Goal: Task Accomplishment & Management: Complete application form

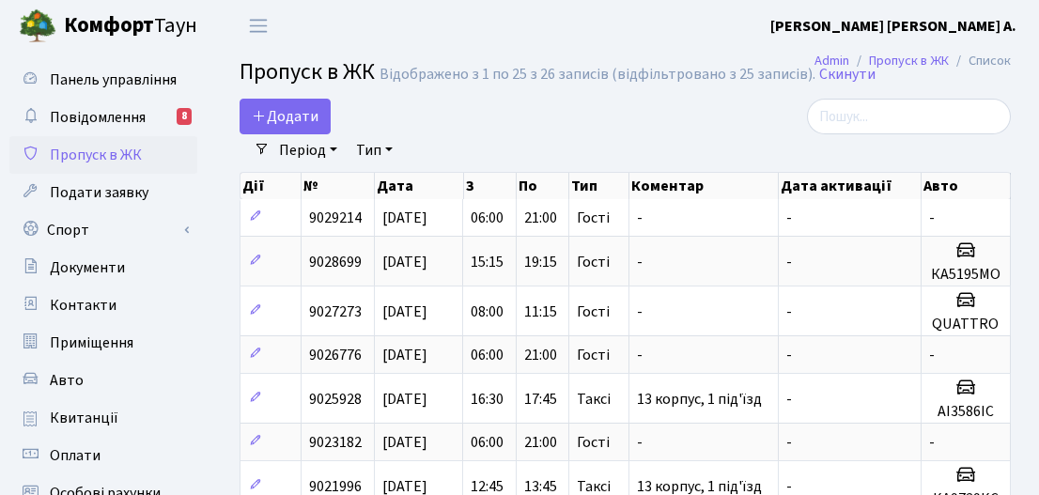
select select "25"
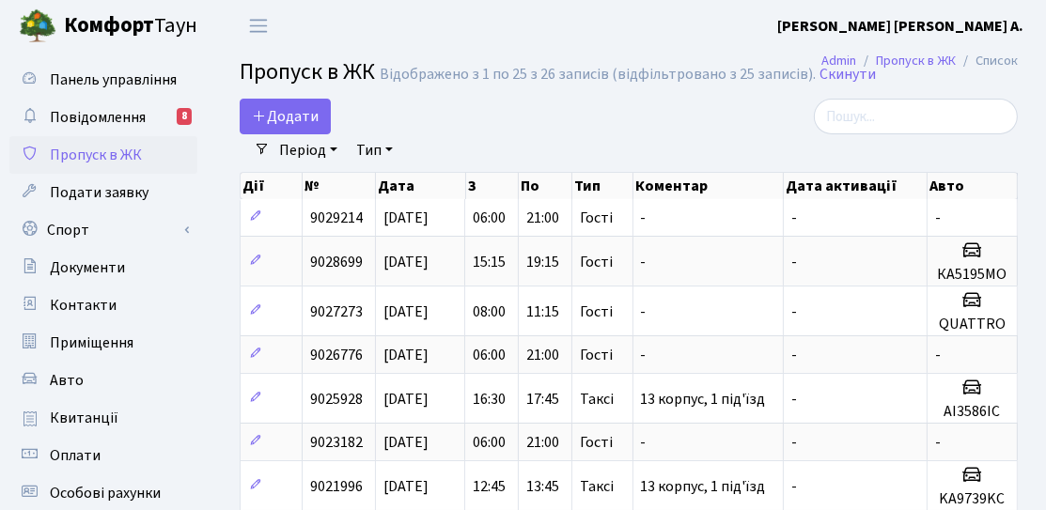
click at [336, 124] on div "Додати" at bounding box center [494, 117] width 509 height 36
click at [319, 124] on link "Додати" at bounding box center [285, 117] width 91 height 36
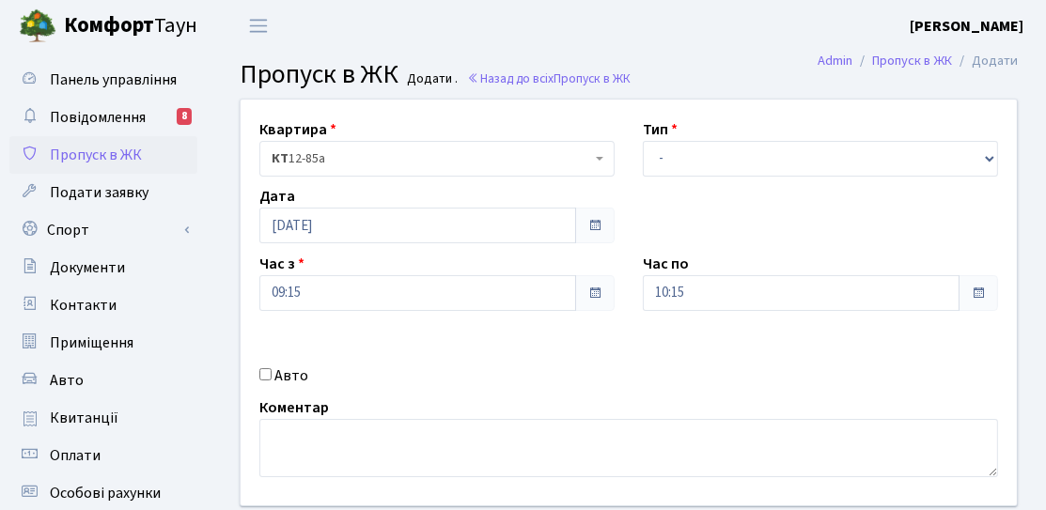
click at [286, 366] on label "Авто" at bounding box center [291, 376] width 34 height 23
click at [272, 368] on input "Авто" at bounding box center [265, 374] width 12 height 12
checkbox input "true"
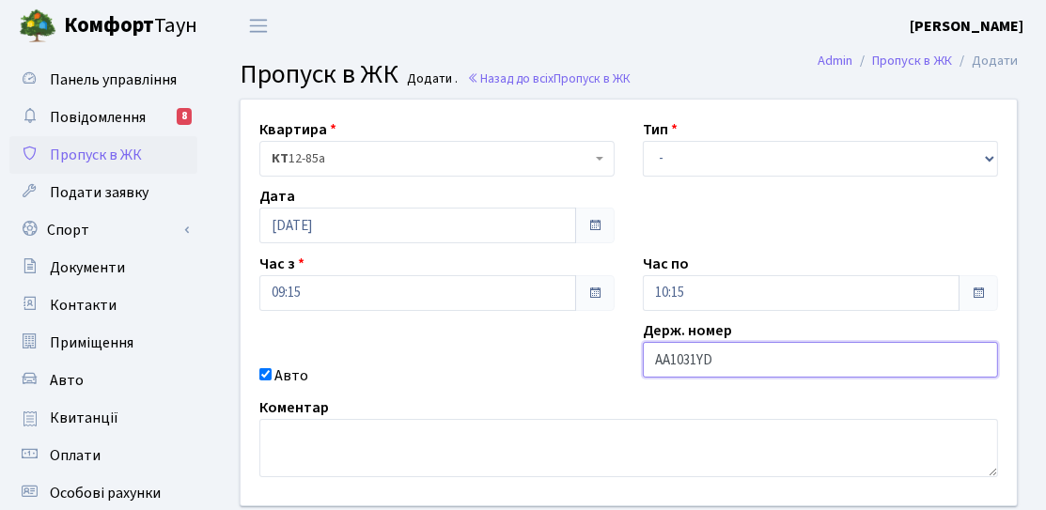
type input "АА1031YD"
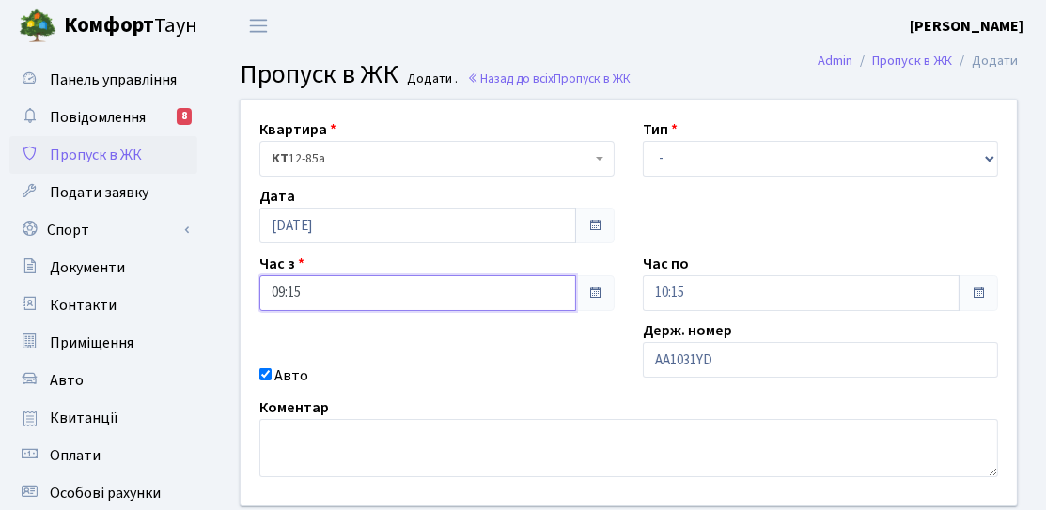
click at [420, 298] on input "09:15" at bounding box center [417, 293] width 317 height 36
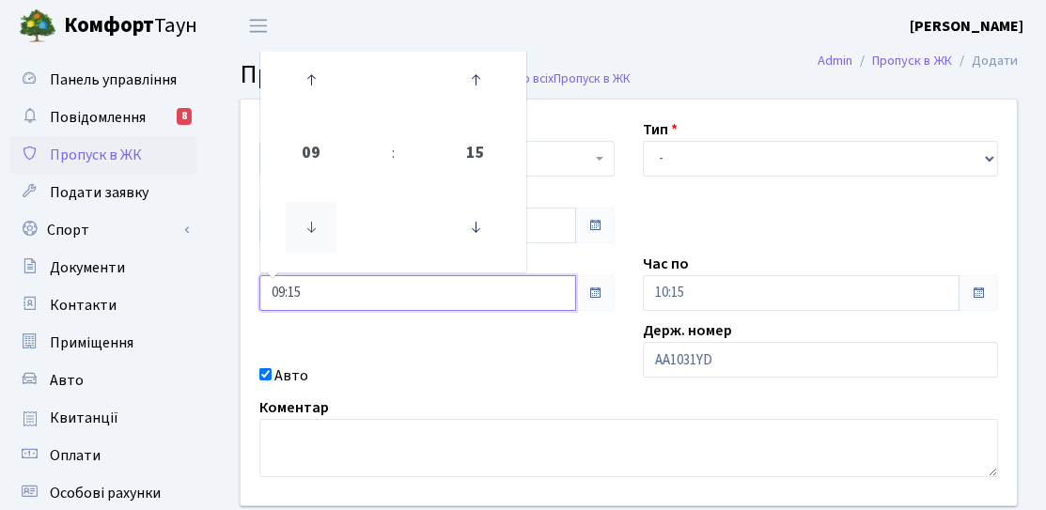
click at [330, 226] on icon at bounding box center [311, 227] width 51 height 51
click at [309, 92] on icon at bounding box center [311, 79] width 51 height 51
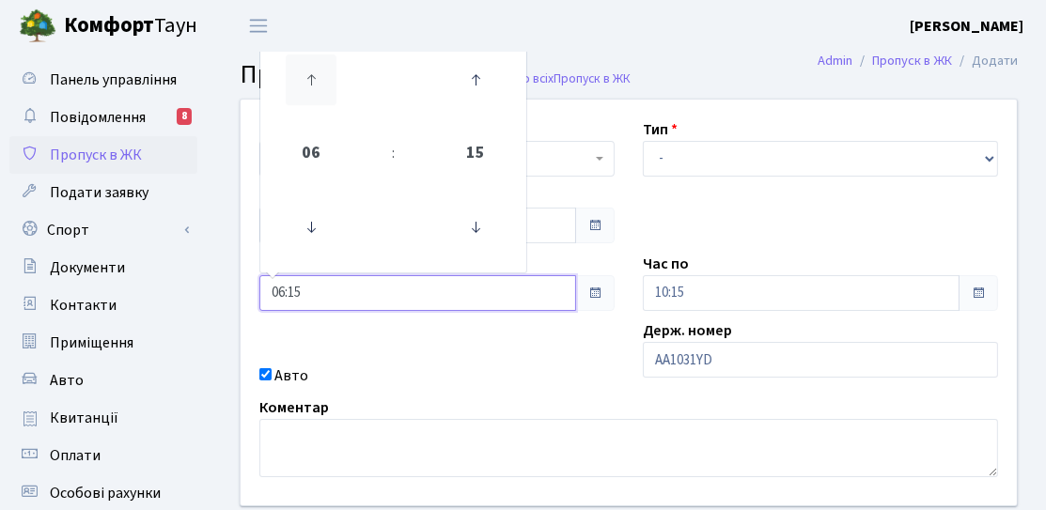
click at [308, 91] on icon at bounding box center [311, 79] width 51 height 51
click at [308, 92] on icon at bounding box center [311, 79] width 51 height 51
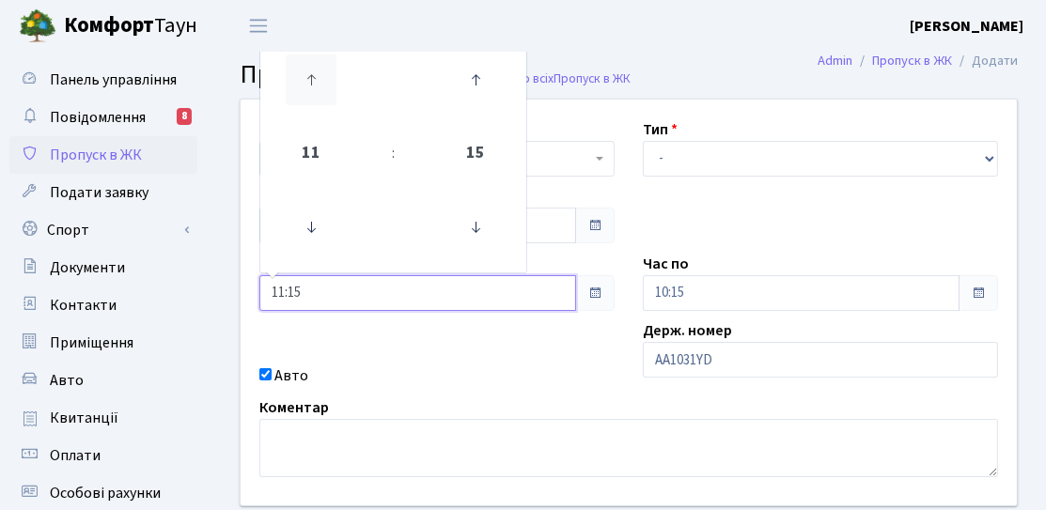
click at [308, 92] on icon at bounding box center [311, 79] width 51 height 51
click at [316, 87] on icon at bounding box center [311, 79] width 51 height 51
click at [324, 77] on icon at bounding box center [311, 79] width 51 height 51
click at [461, 222] on icon at bounding box center [475, 227] width 51 height 51
type input "14:00"
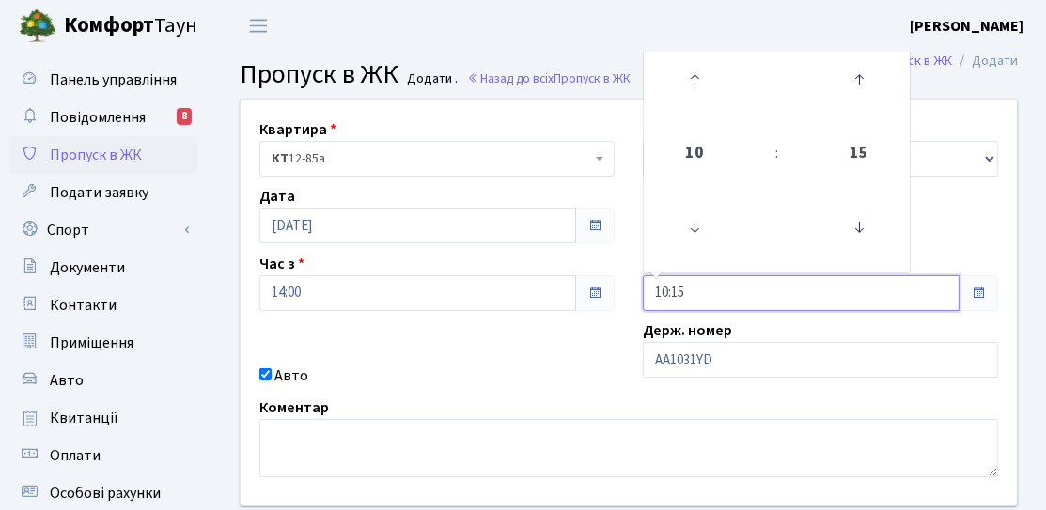
click at [721, 287] on input "10:15" at bounding box center [801, 293] width 317 height 36
click at [685, 85] on icon at bounding box center [694, 79] width 51 height 51
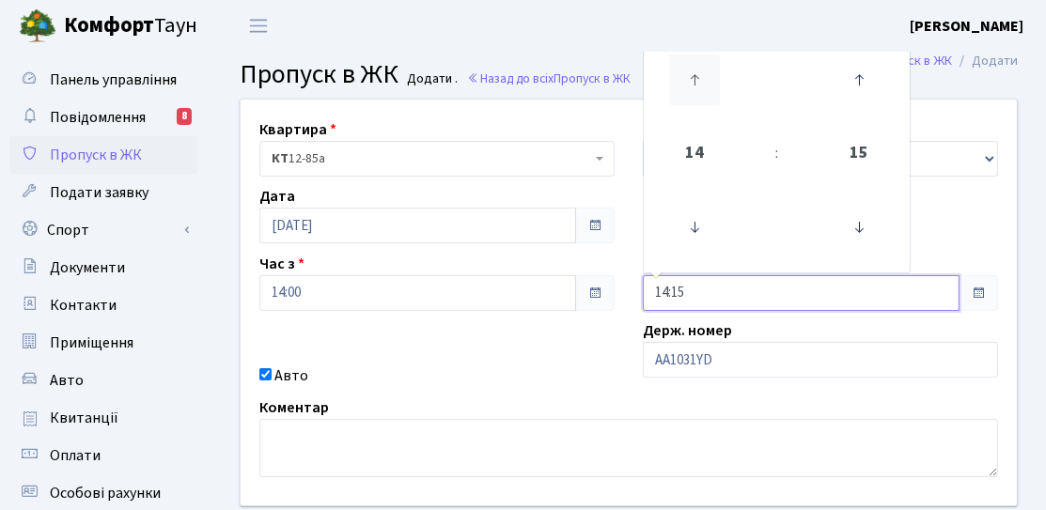
click at [686, 86] on icon at bounding box center [694, 79] width 51 height 51
click at [688, 88] on icon at bounding box center [694, 79] width 51 height 51
click at [688, 90] on icon at bounding box center [694, 79] width 51 height 51
click at [691, 90] on icon at bounding box center [694, 79] width 51 height 51
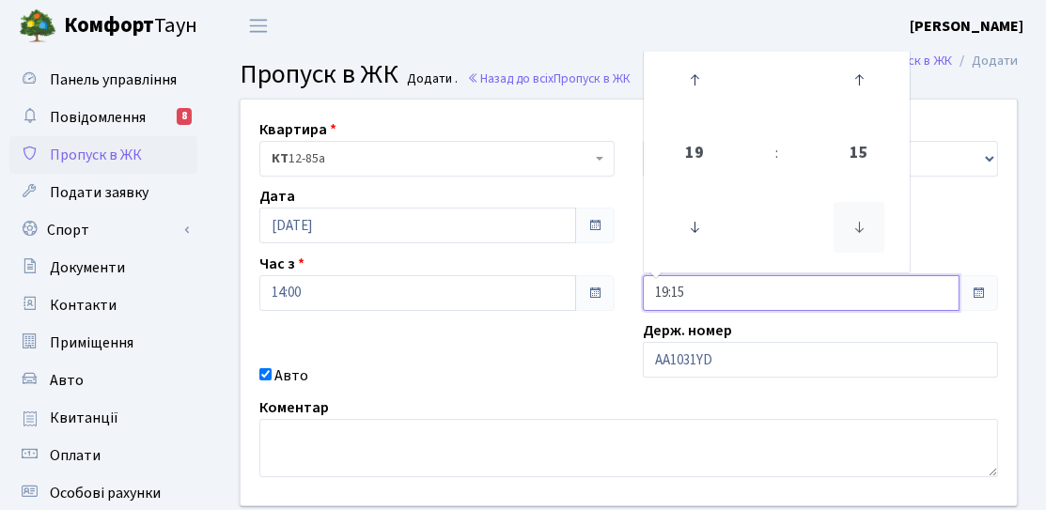
click at [870, 250] on icon at bounding box center [858, 227] width 51 height 51
type input "19:00"
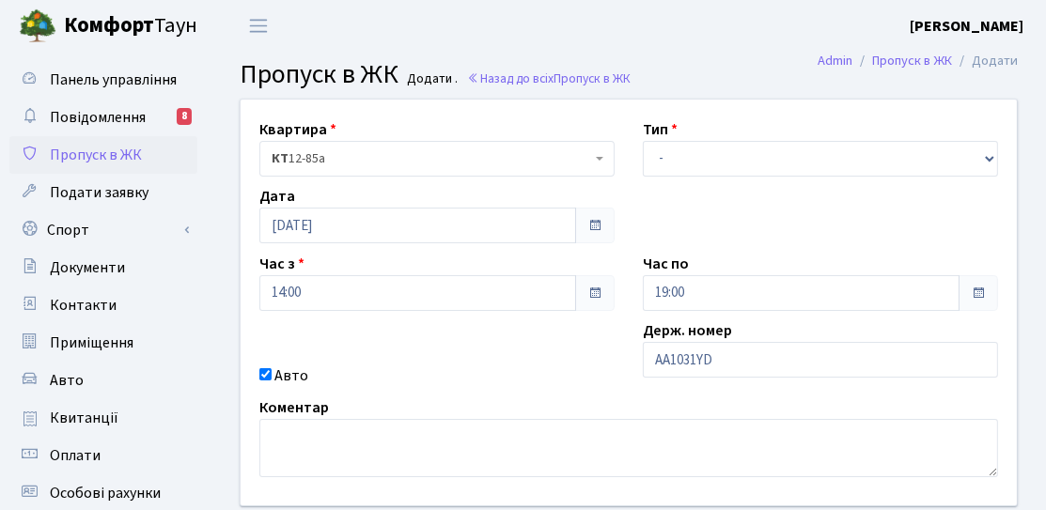
click at [957, 233] on div "Квартира <b>КТ</b>&nbsp;&nbsp;&nbsp;&nbsp;12-85а КТ 12-85а Тип - Доставка Таксі…" at bounding box center [628, 303] width 804 height 406
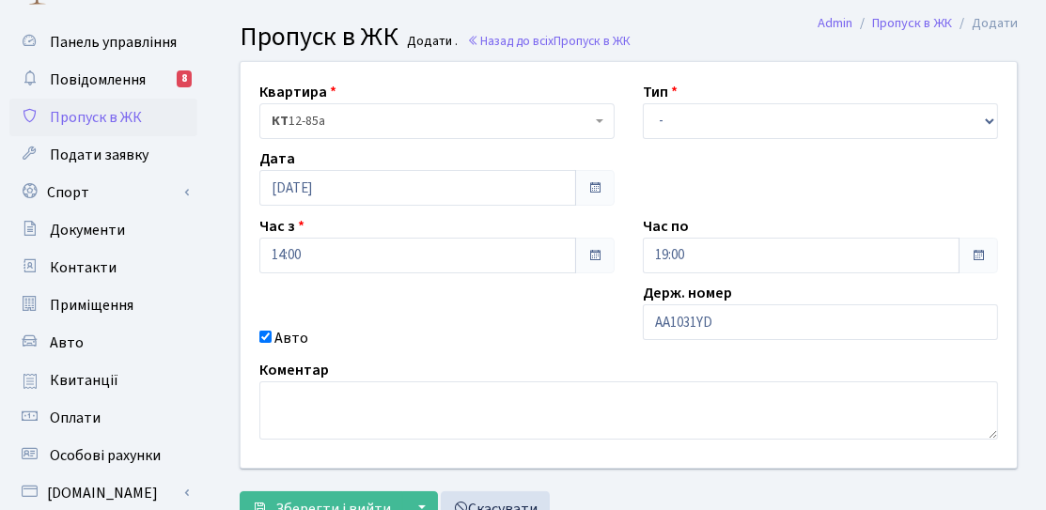
scroll to position [94, 0]
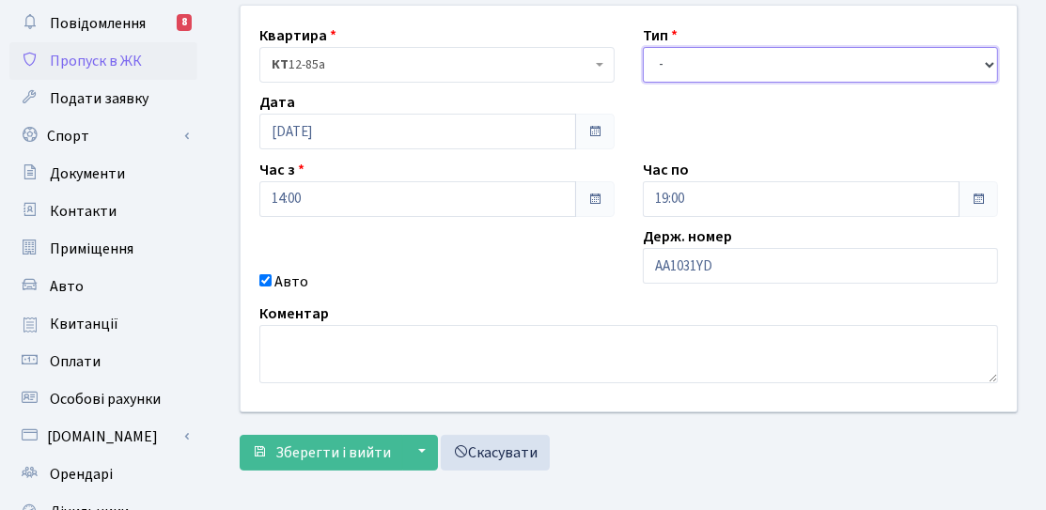
click at [708, 47] on select "- Доставка Таксі Гості Сервіс" at bounding box center [820, 65] width 355 height 36
select select "3"
click at [643, 47] on select "- Доставка Таксі Гості Сервіс" at bounding box center [820, 65] width 355 height 36
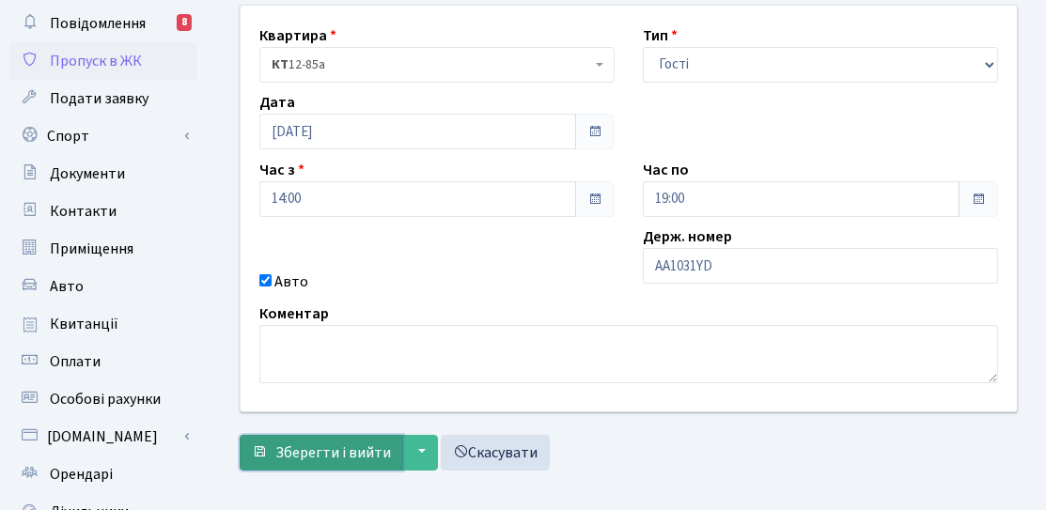
click at [334, 454] on span "Зберегти і вийти" at bounding box center [333, 453] width 116 height 21
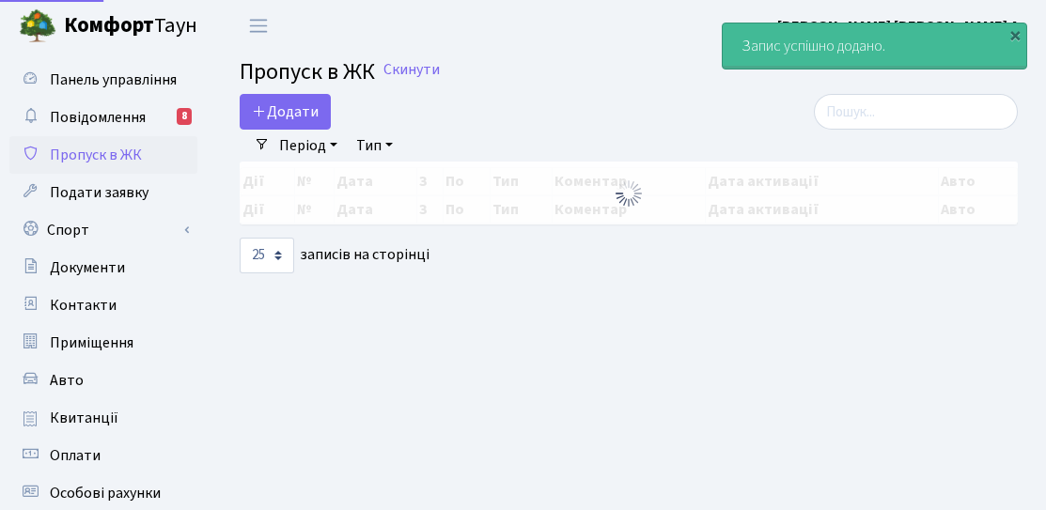
select select "25"
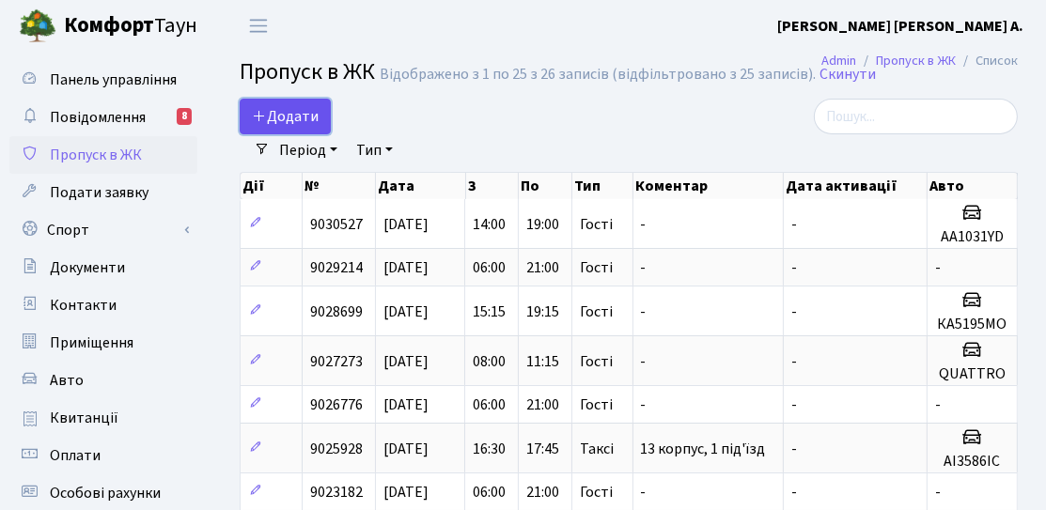
click at [302, 130] on link "Додати" at bounding box center [285, 117] width 91 height 36
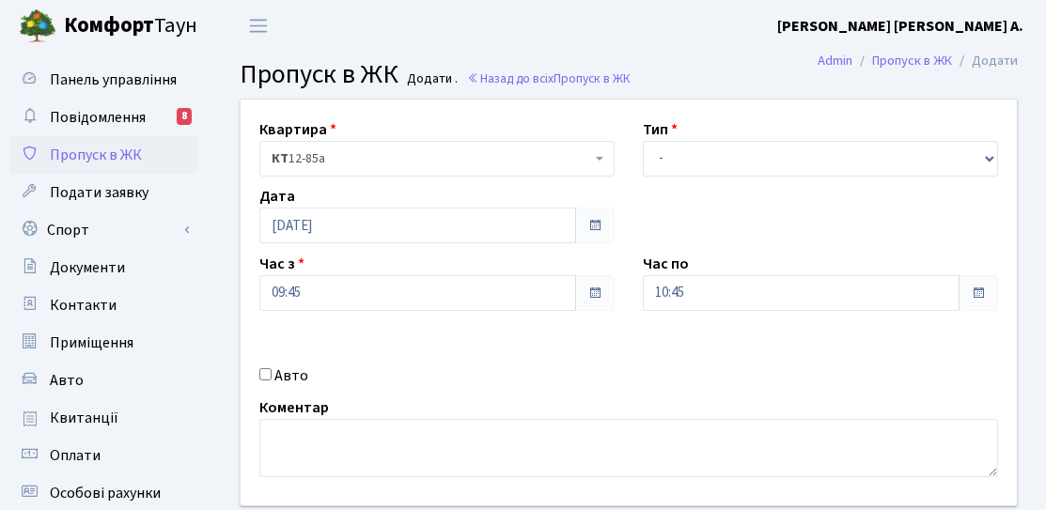
click at [259, 367] on div "Авто" at bounding box center [436, 376] width 383 height 23
click at [265, 381] on div "Авто" at bounding box center [436, 376] width 383 height 23
click at [267, 376] on input "Авто" at bounding box center [265, 374] width 12 height 12
checkbox input "true"
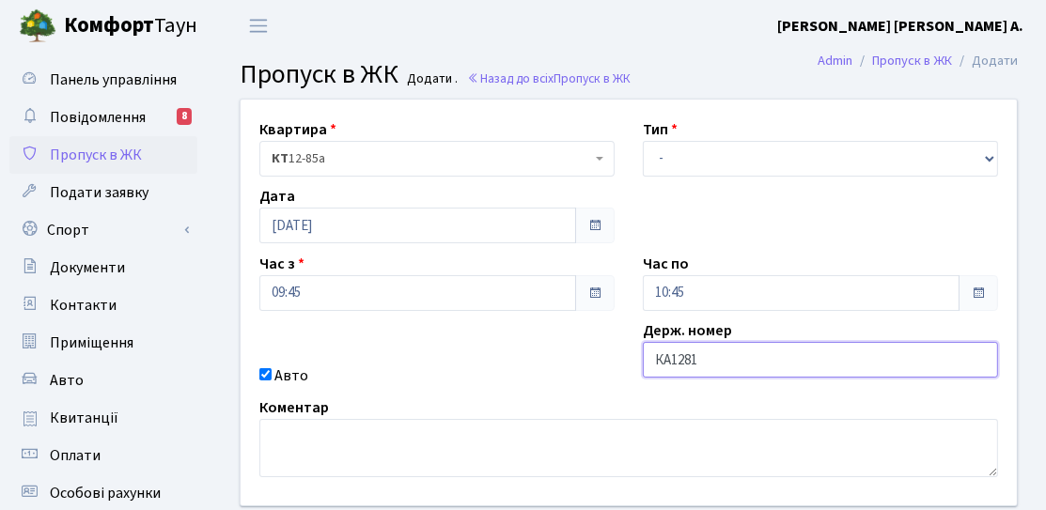
type input "КА1281ІЕ"
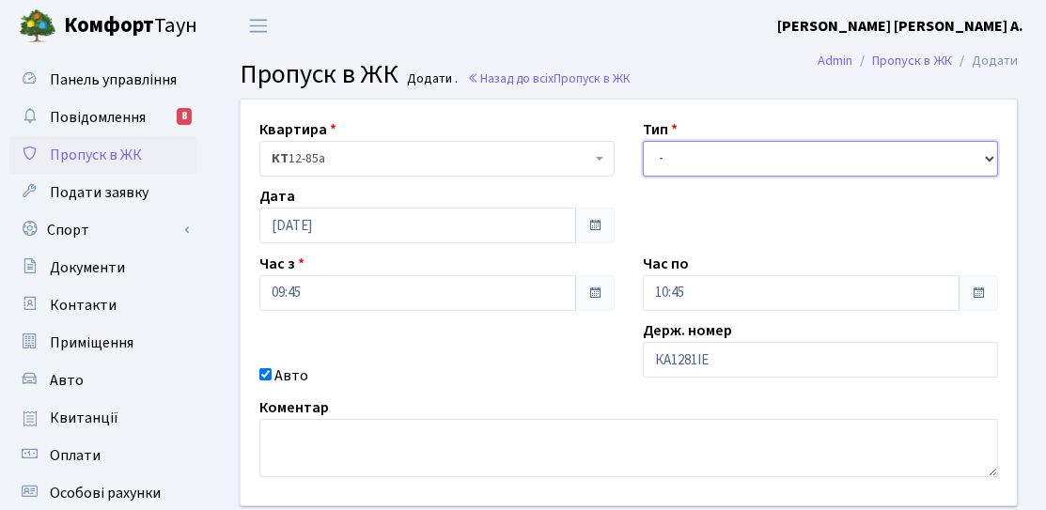
drag, startPoint x: 700, startPoint y: 164, endPoint x: 688, endPoint y: 172, distance: 14.3
click at [700, 164] on select "- Доставка Таксі Гості Сервіс" at bounding box center [820, 159] width 355 height 36
select select "3"
click at [643, 141] on select "- Доставка Таксі Гості Сервіс" at bounding box center [820, 159] width 355 height 36
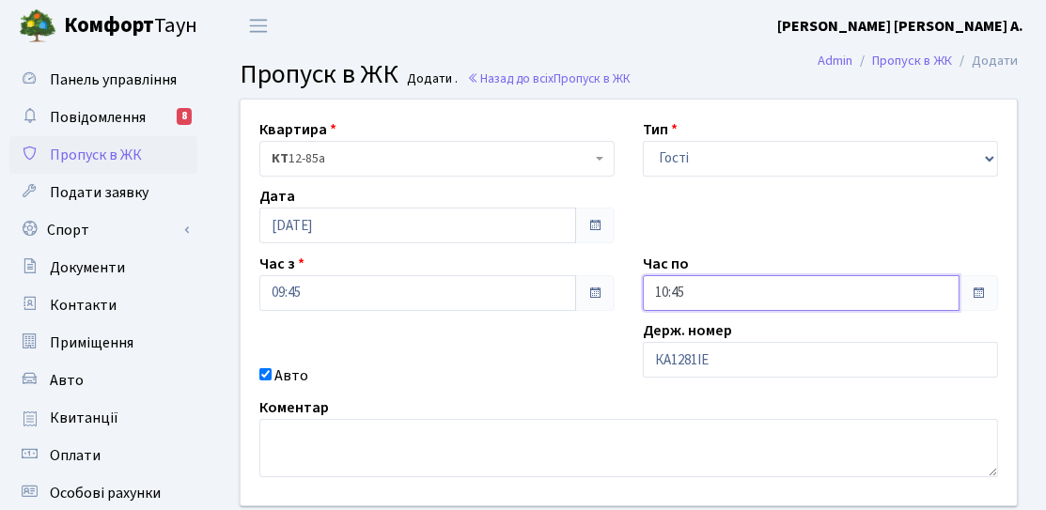
click at [691, 301] on input "10:45" at bounding box center [801, 293] width 317 height 36
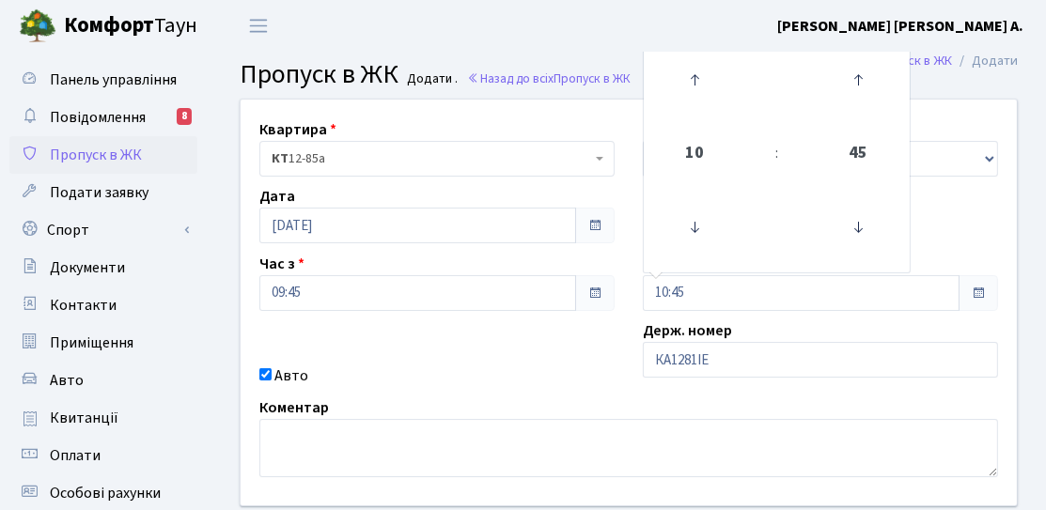
click at [363, 274] on div "Час з 09:45" at bounding box center [436, 282] width 383 height 58
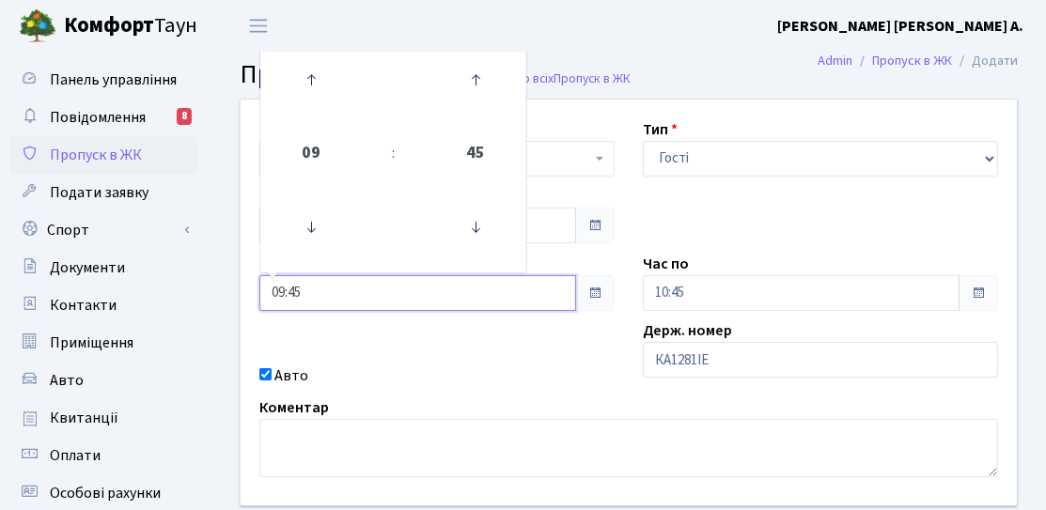
click at [343, 283] on input "09:45" at bounding box center [417, 293] width 317 height 36
click at [317, 212] on icon at bounding box center [311, 227] width 51 height 51
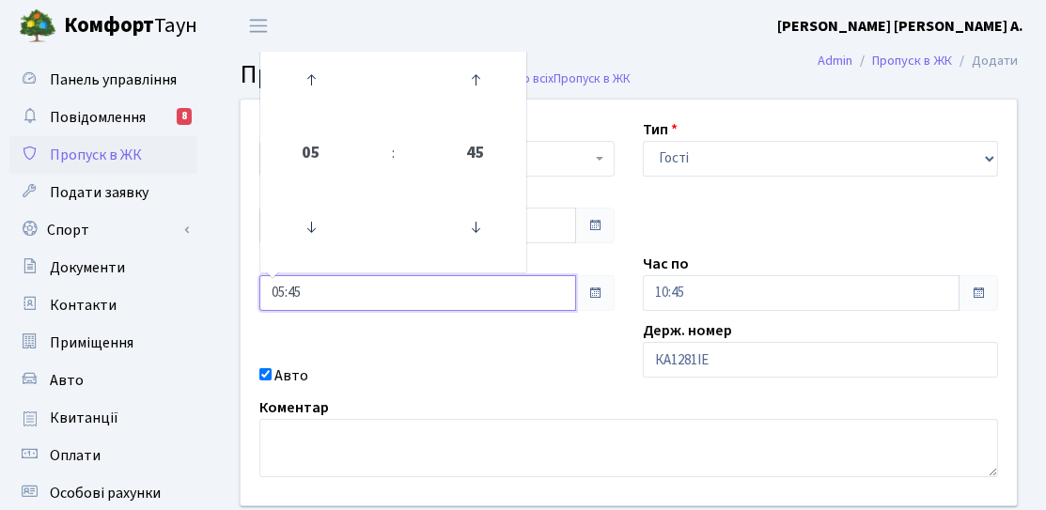
click at [338, 107] on td at bounding box center [311, 80] width 95 height 82
click at [317, 107] on link at bounding box center [311, 80] width 55 height 68
click at [307, 100] on icon at bounding box center [311, 79] width 51 height 51
click at [304, 97] on icon at bounding box center [311, 79] width 51 height 51
click at [303, 96] on icon at bounding box center [311, 79] width 51 height 51
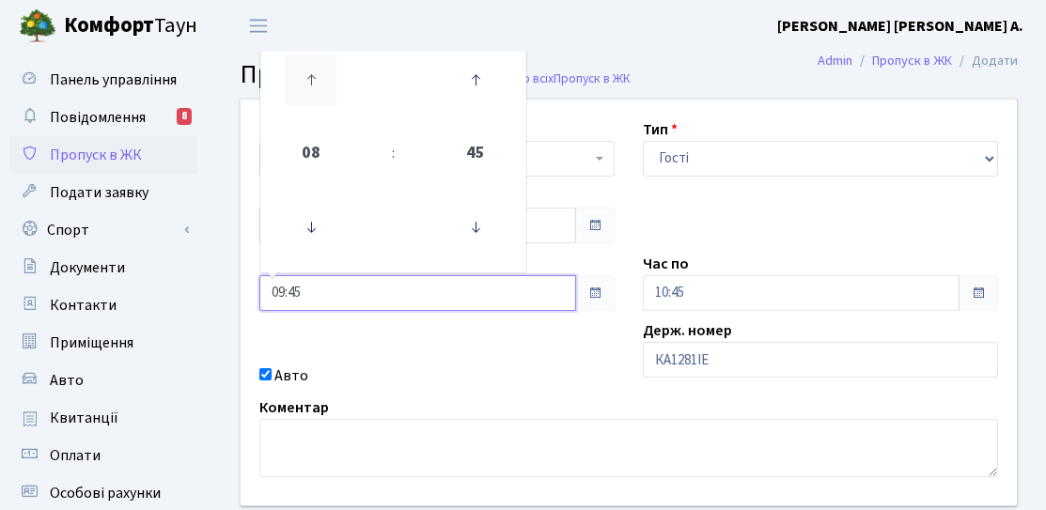
click at [303, 96] on icon at bounding box center [311, 79] width 51 height 51
click at [303, 95] on icon at bounding box center [311, 79] width 51 height 51
click at [314, 73] on icon at bounding box center [311, 79] width 51 height 51
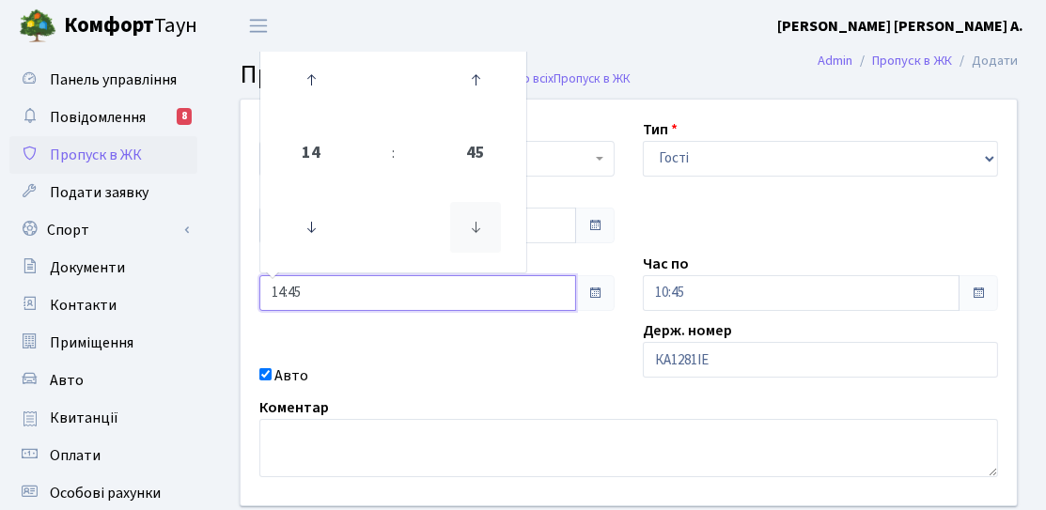
click at [487, 235] on icon at bounding box center [475, 227] width 51 height 51
type input "14:00"
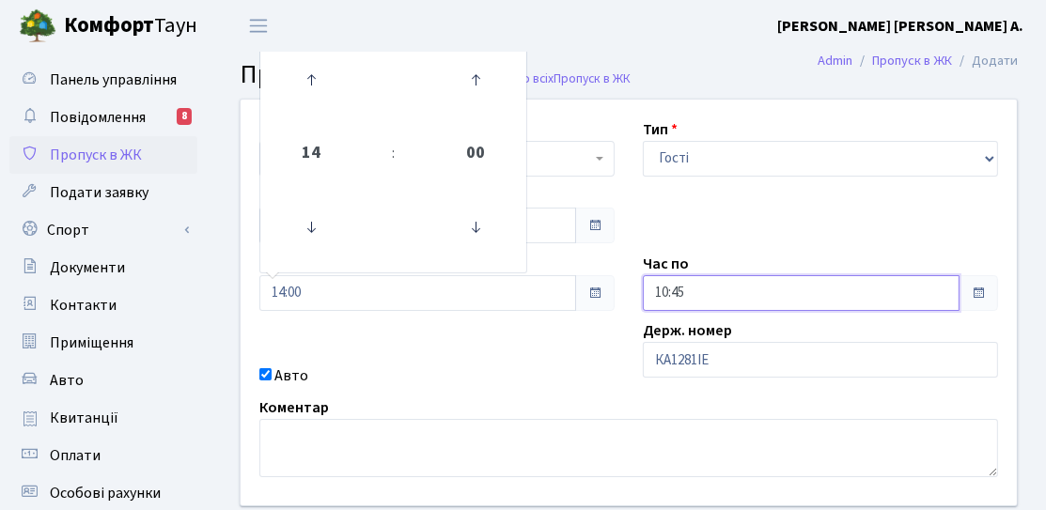
click at [660, 276] on div "10:45" at bounding box center [820, 293] width 355 height 36
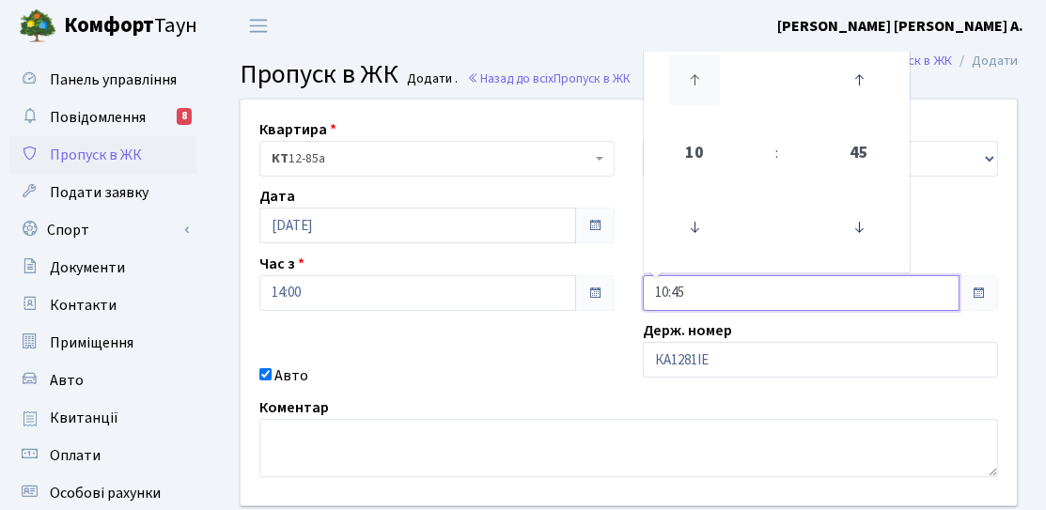
click at [691, 96] on icon at bounding box center [694, 79] width 51 height 51
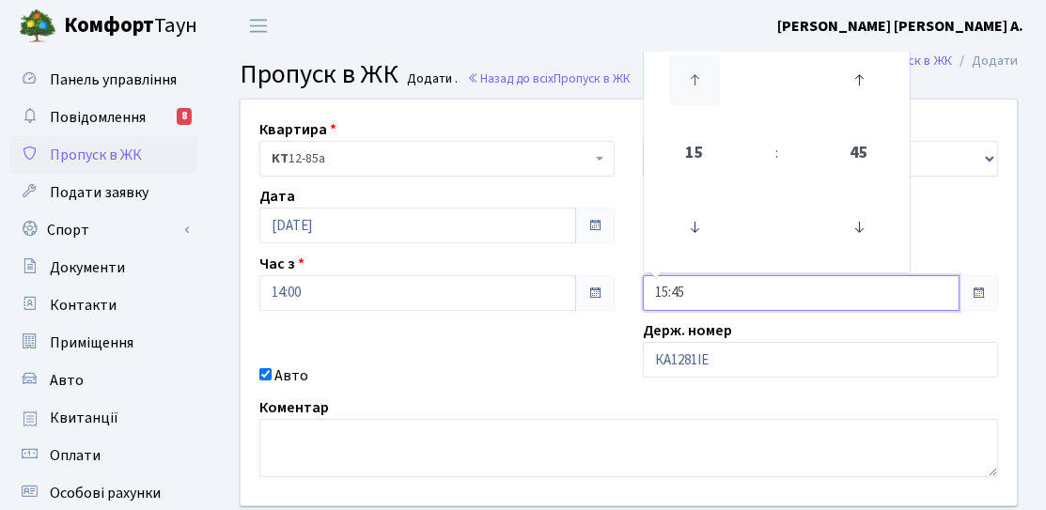
click at [691, 96] on icon at bounding box center [694, 79] width 51 height 51
click at [865, 233] on icon at bounding box center [858, 227] width 51 height 51
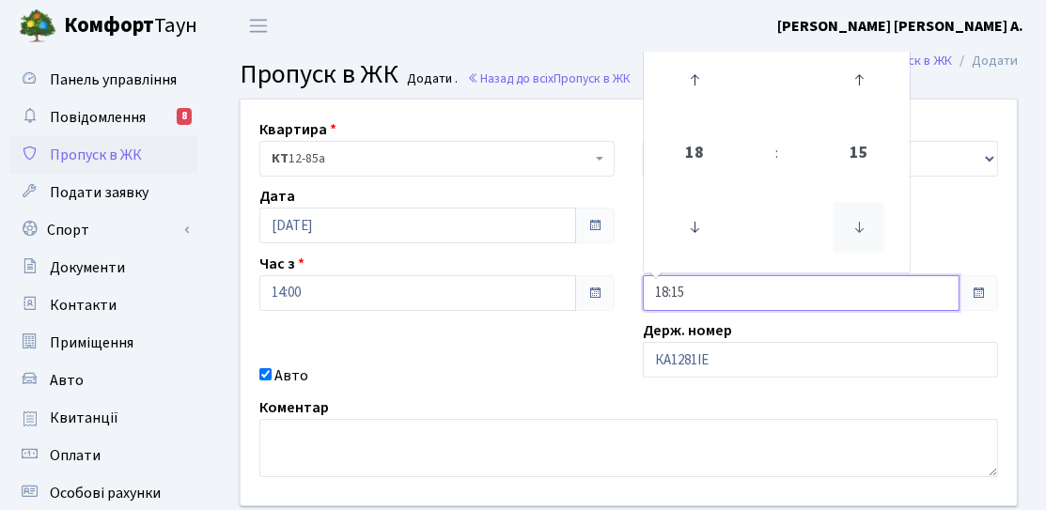
click at [865, 233] on icon at bounding box center [858, 227] width 51 height 51
click at [868, 82] on icon at bounding box center [858, 79] width 51 height 51
type input "18:30"
click at [540, 403] on div "Коментар" at bounding box center [628, 437] width 767 height 81
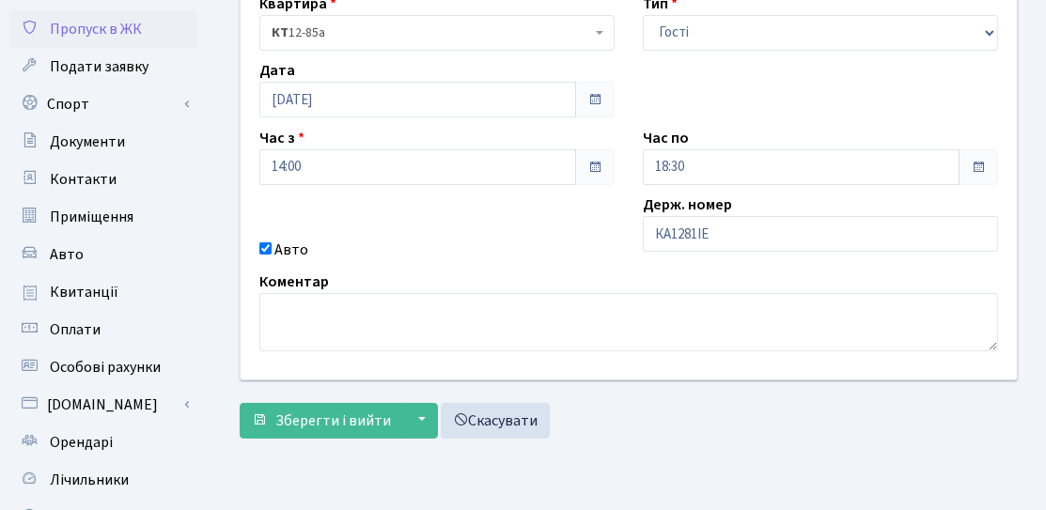
scroll to position [188, 0]
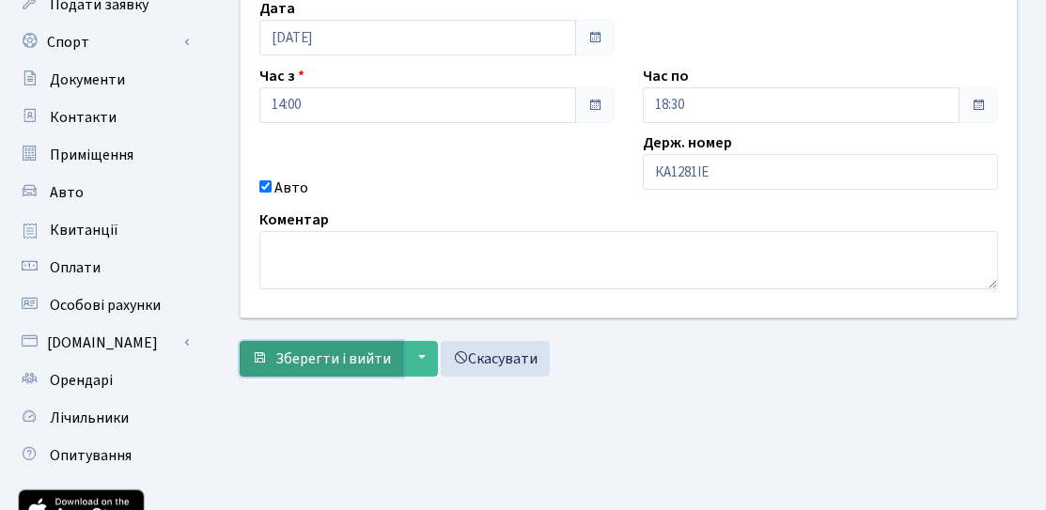
click at [339, 359] on span "Зберегти і вийти" at bounding box center [333, 359] width 116 height 21
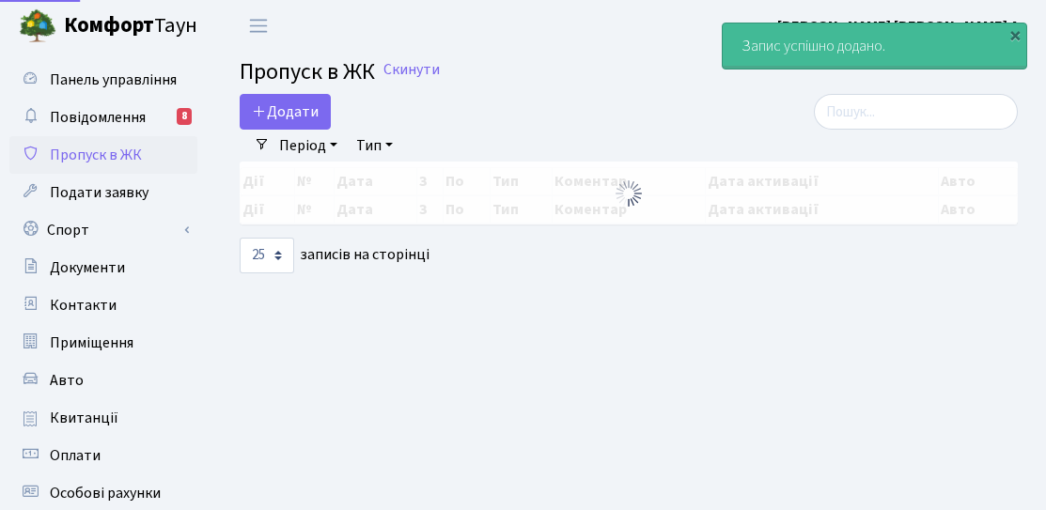
select select "25"
